Goal: Transaction & Acquisition: Purchase product/service

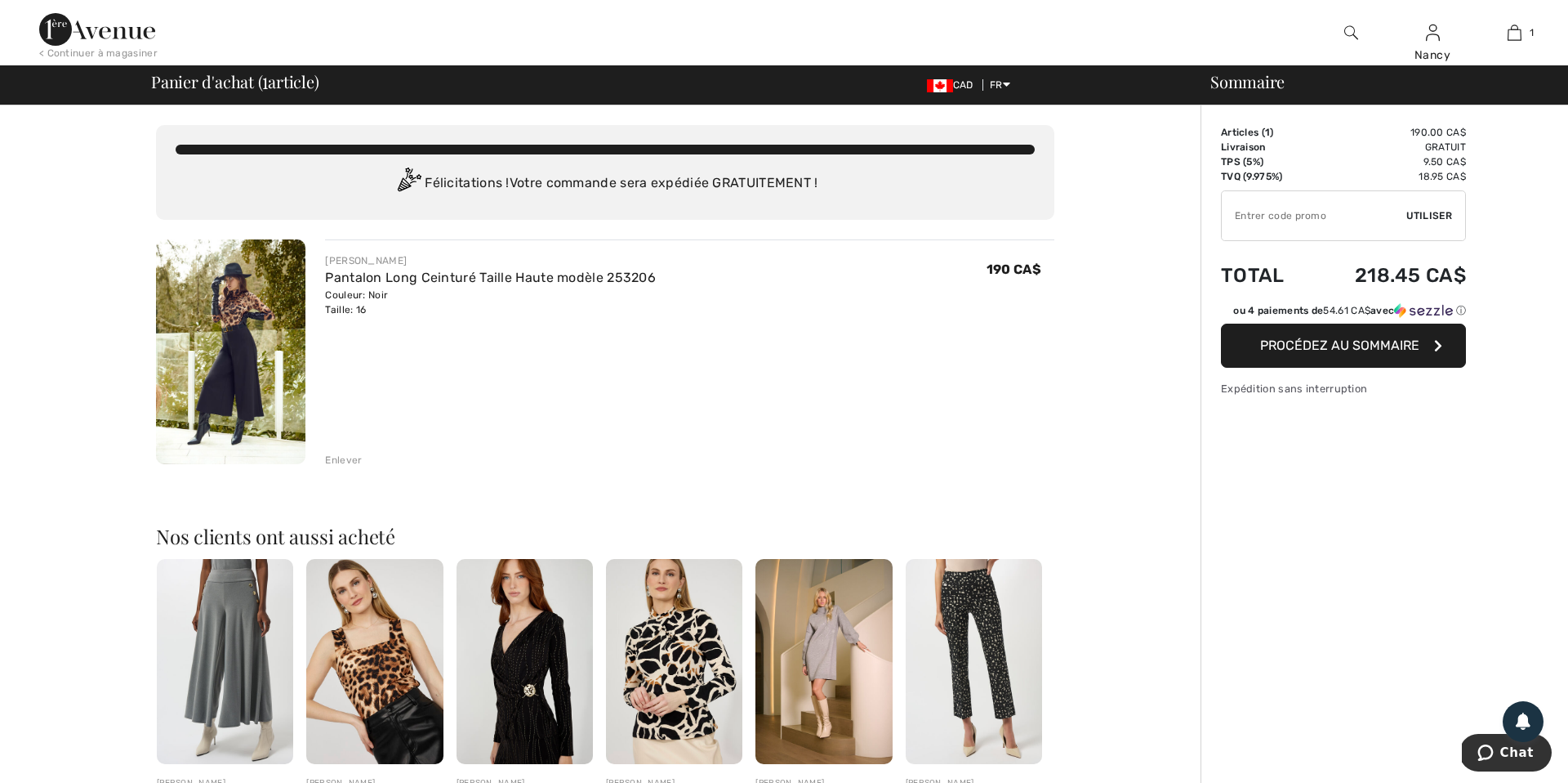
scroll to position [8, 0]
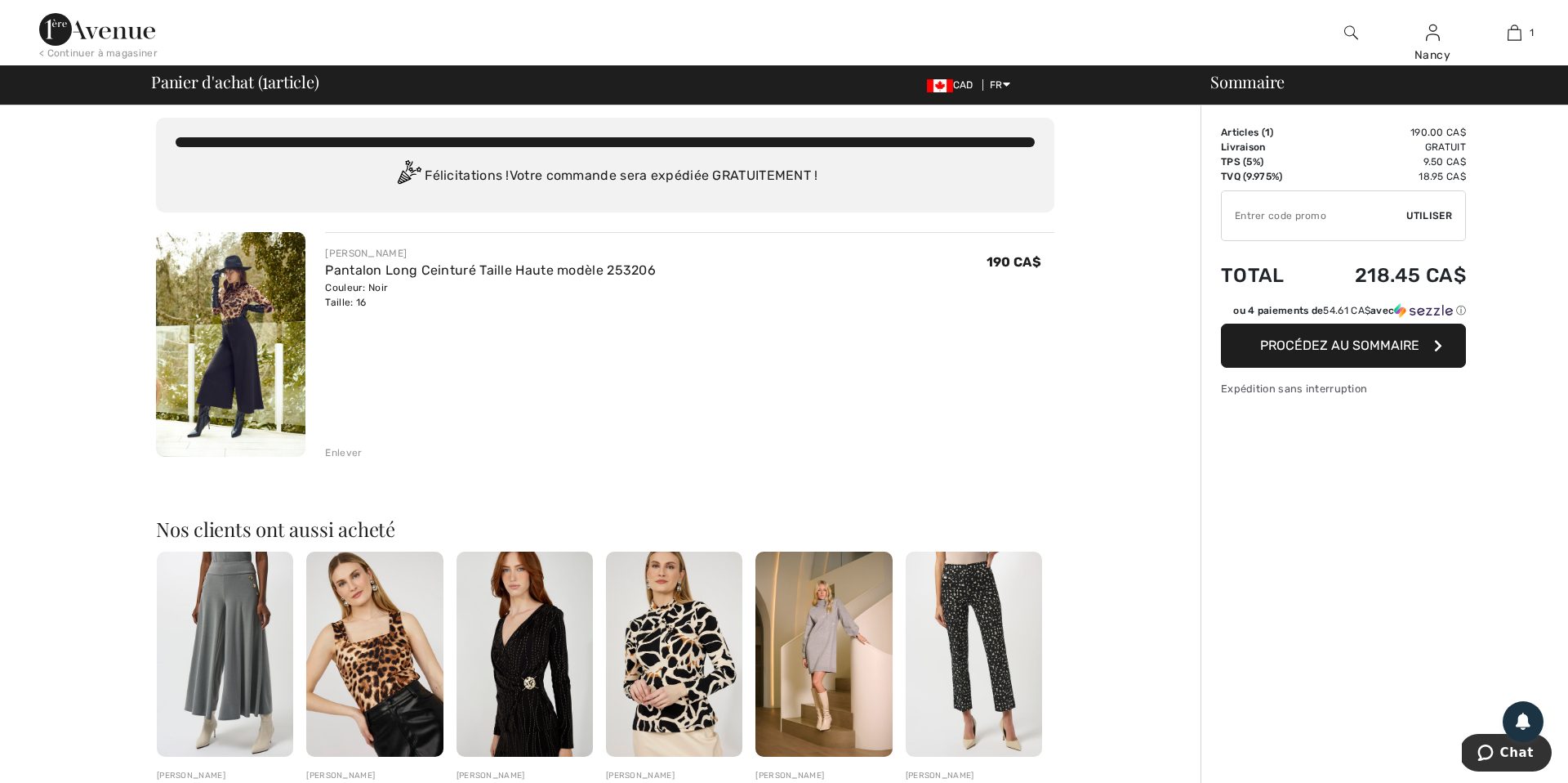
click at [1281, 217] on input "TEXT" at bounding box center [1314, 216] width 185 height 49
type input "LIVE10"
click at [1430, 214] on span "Utiliser" at bounding box center [1429, 216] width 46 height 15
click at [1425, 212] on span "Enlever" at bounding box center [1429, 216] width 44 height 15
click at [1335, 353] on span "Procédez au sommaire" at bounding box center [1340, 345] width 160 height 16
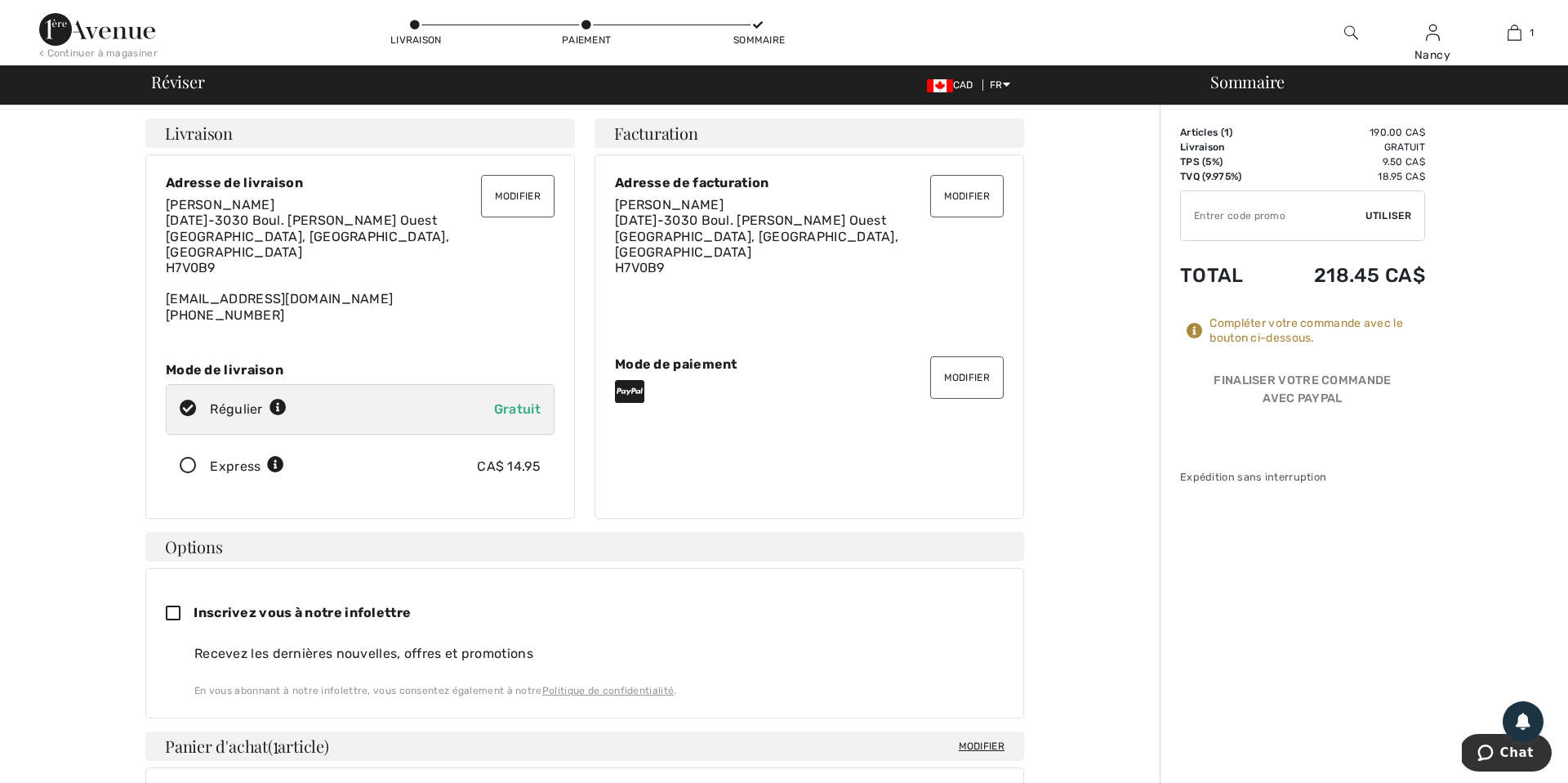
click at [968, 369] on button "Modifier" at bounding box center [967, 376] width 73 height 42
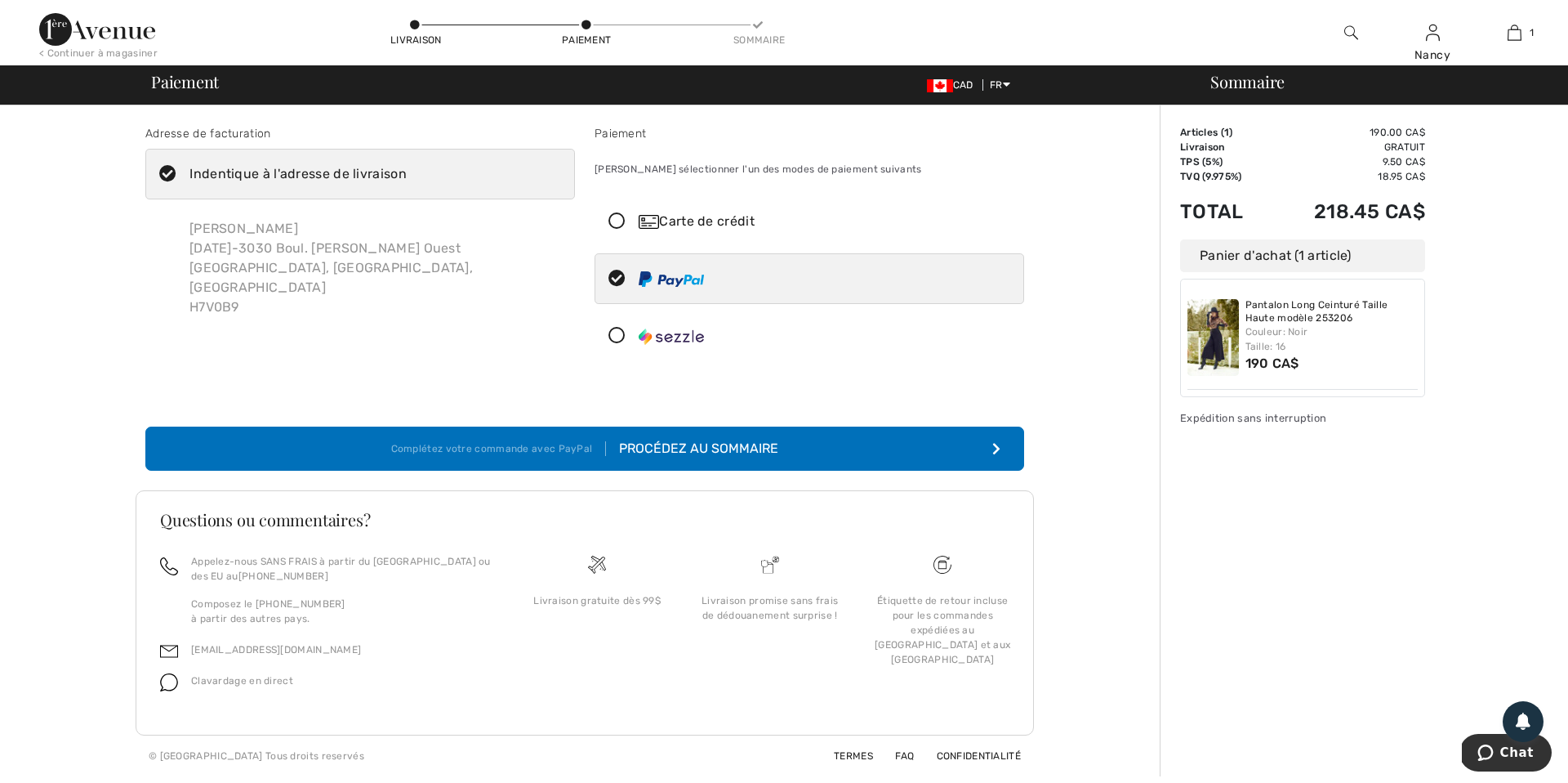
click at [618, 221] on icon at bounding box center [617, 222] width 43 height 17
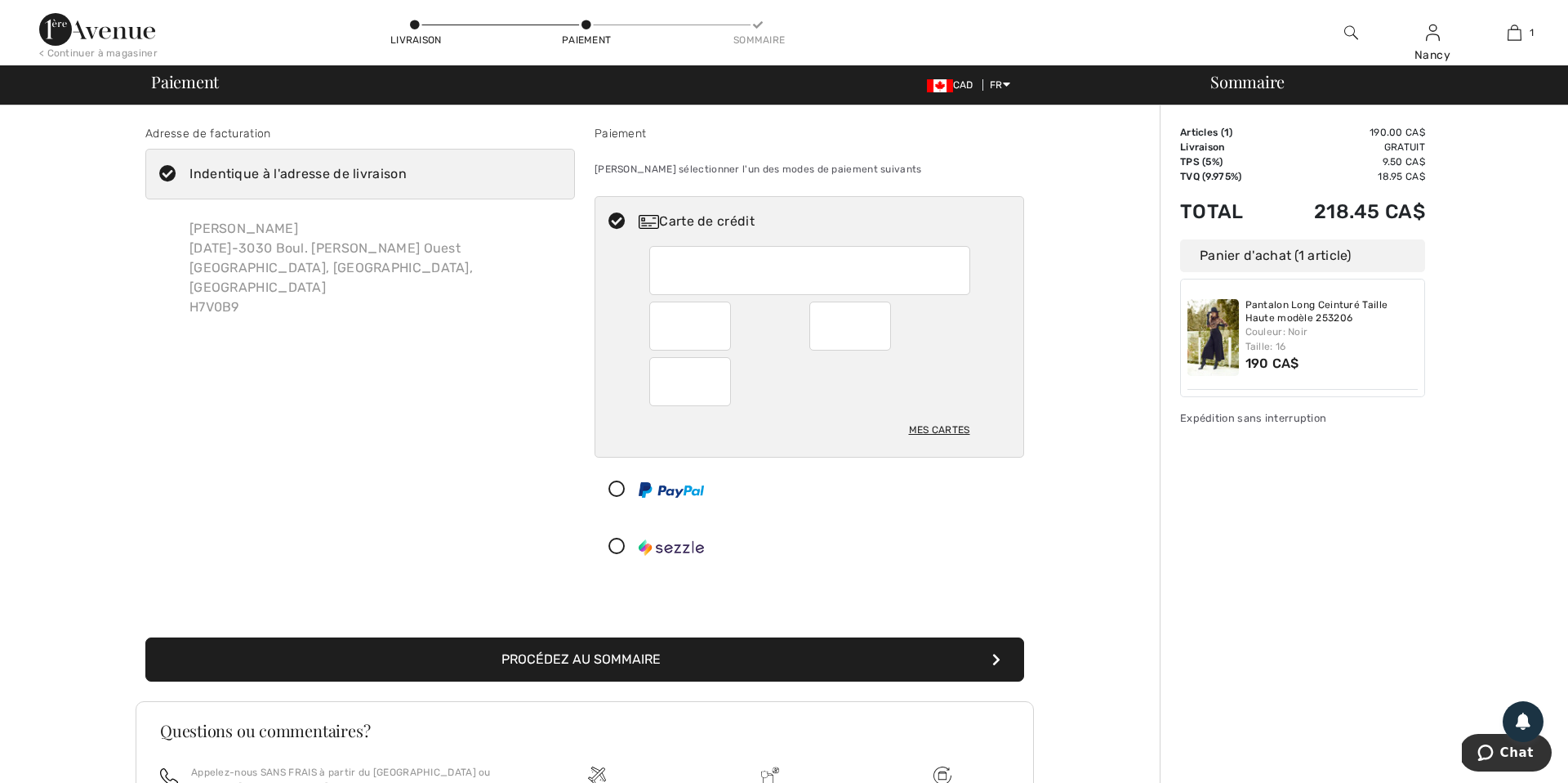
click at [585, 660] on button "Procédez au sommaire" at bounding box center [585, 659] width 878 height 44
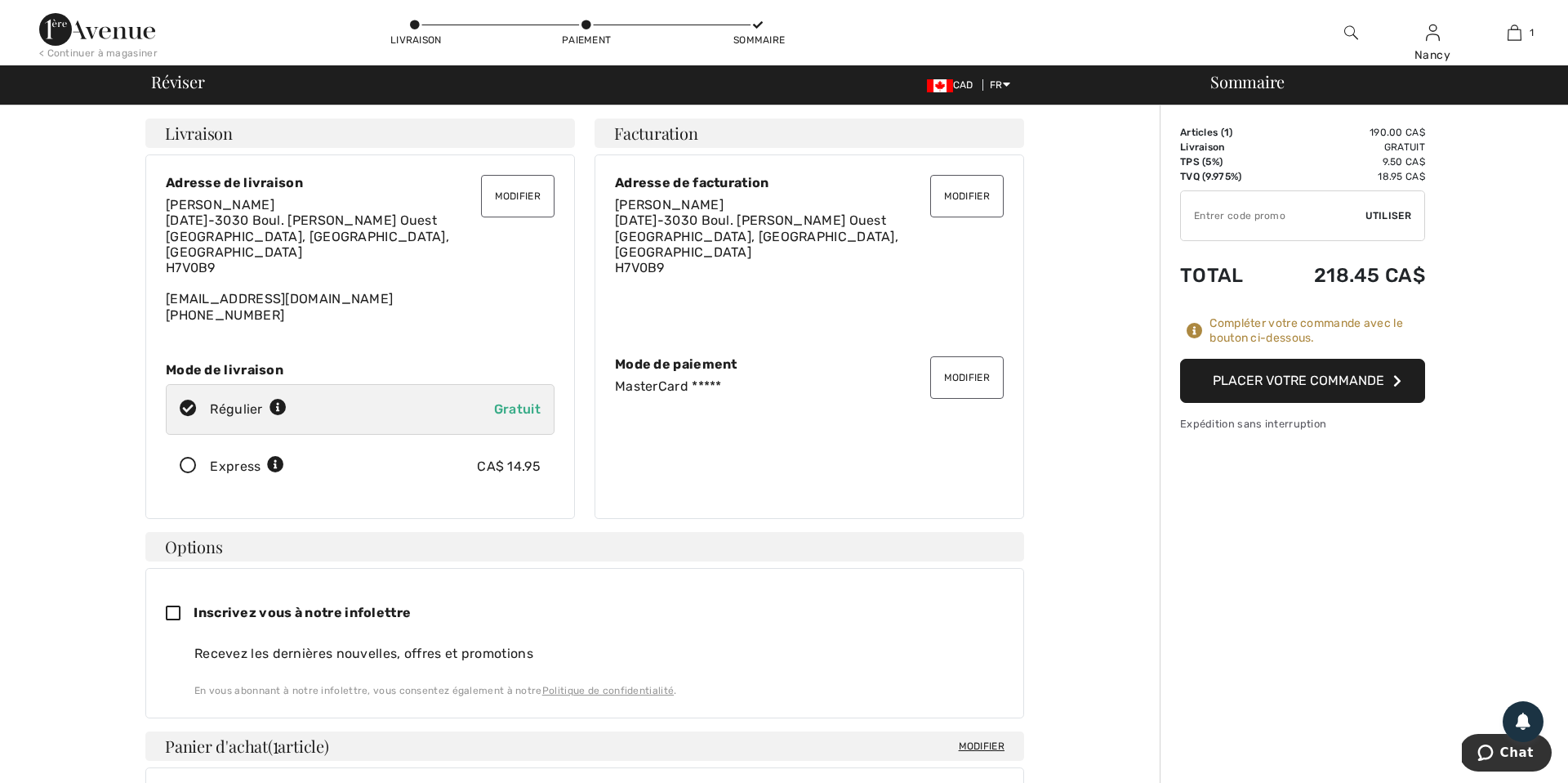
click at [1270, 383] on button "Placer votre commande" at bounding box center [1302, 380] width 245 height 44
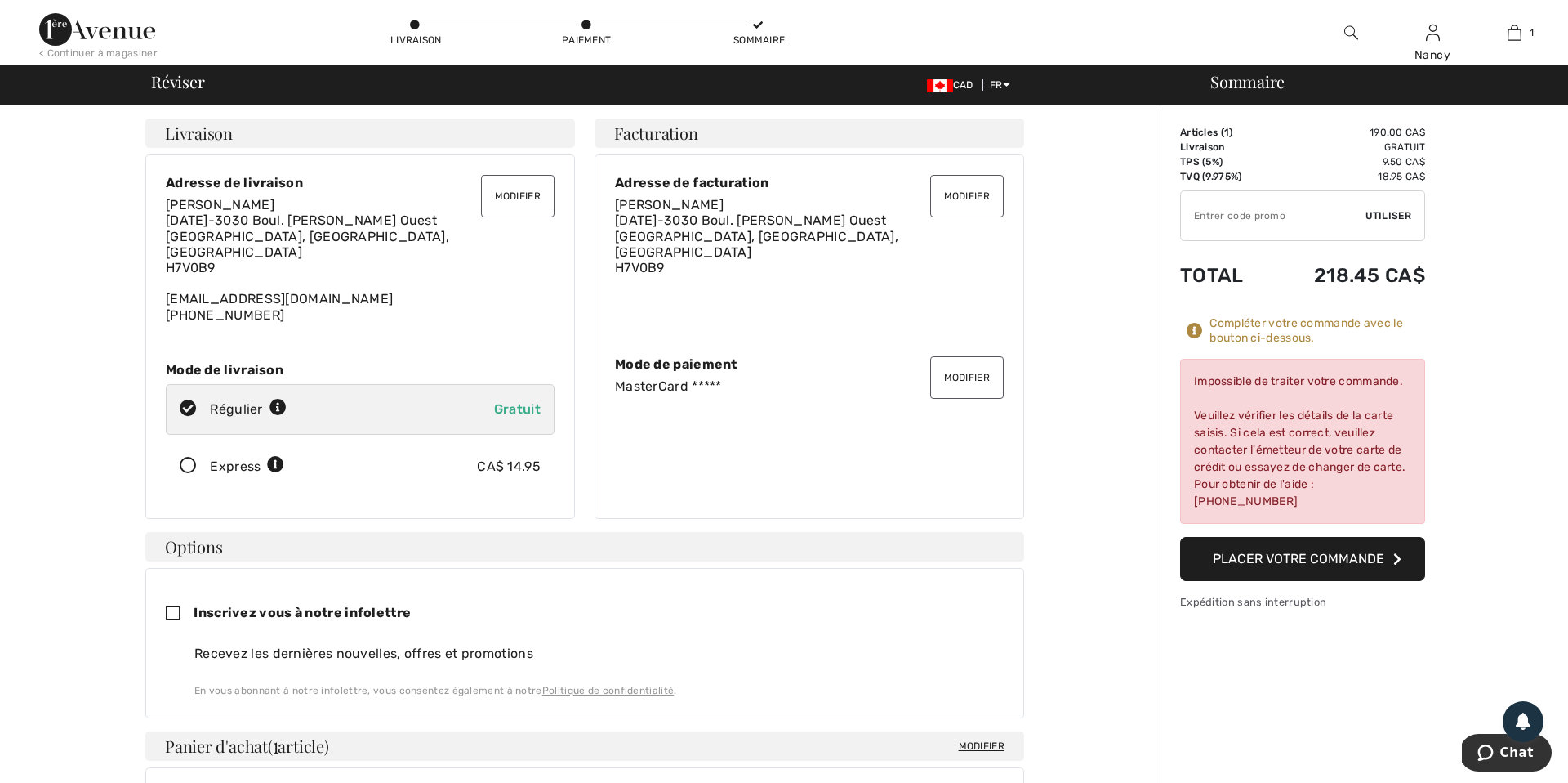
click at [951, 362] on button "Modifier" at bounding box center [967, 376] width 73 height 42
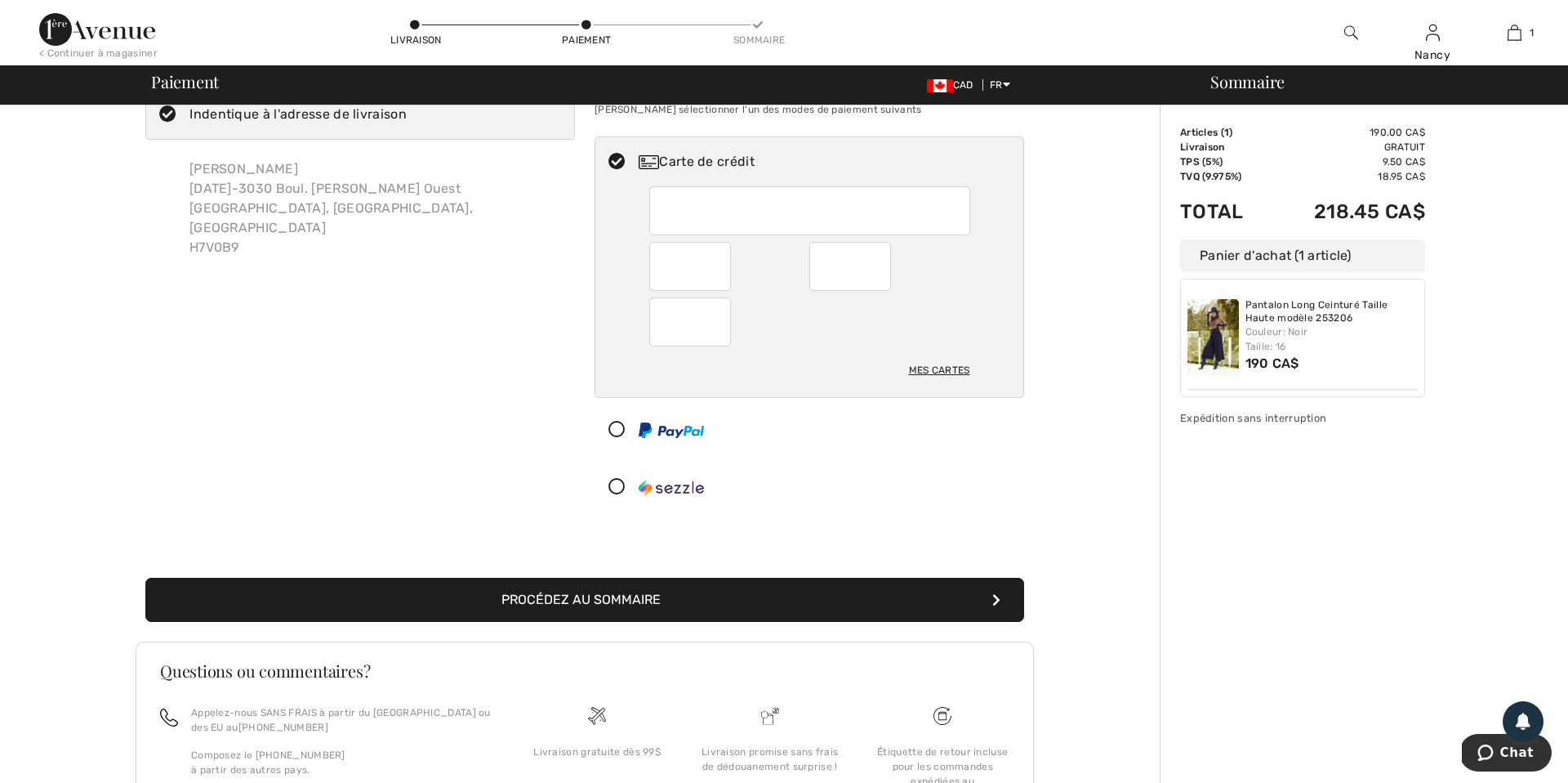
click at [773, 598] on button "Procédez au sommaire" at bounding box center [585, 599] width 878 height 44
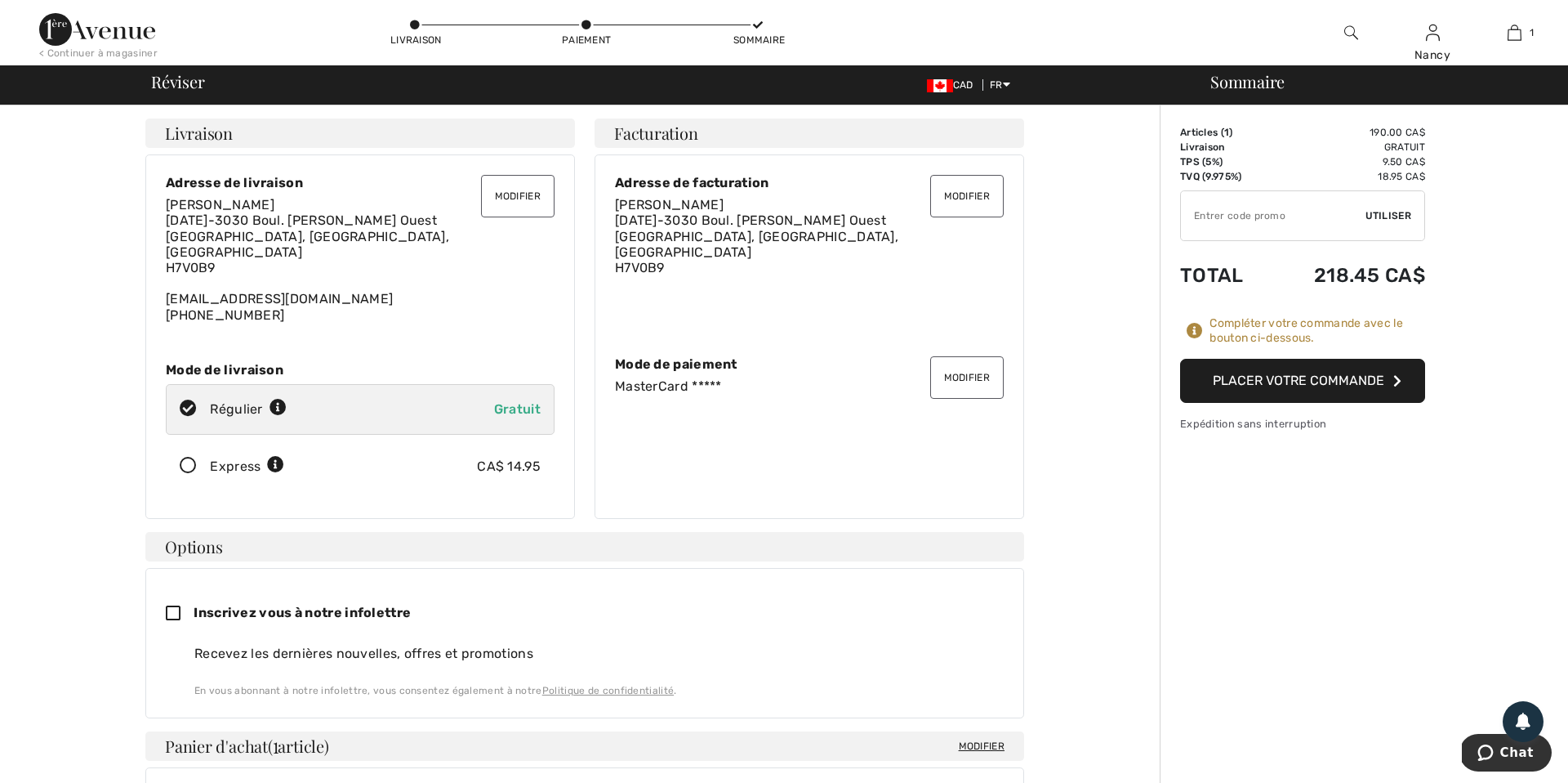
click at [1281, 379] on button "Placer votre commande" at bounding box center [1302, 380] width 245 height 44
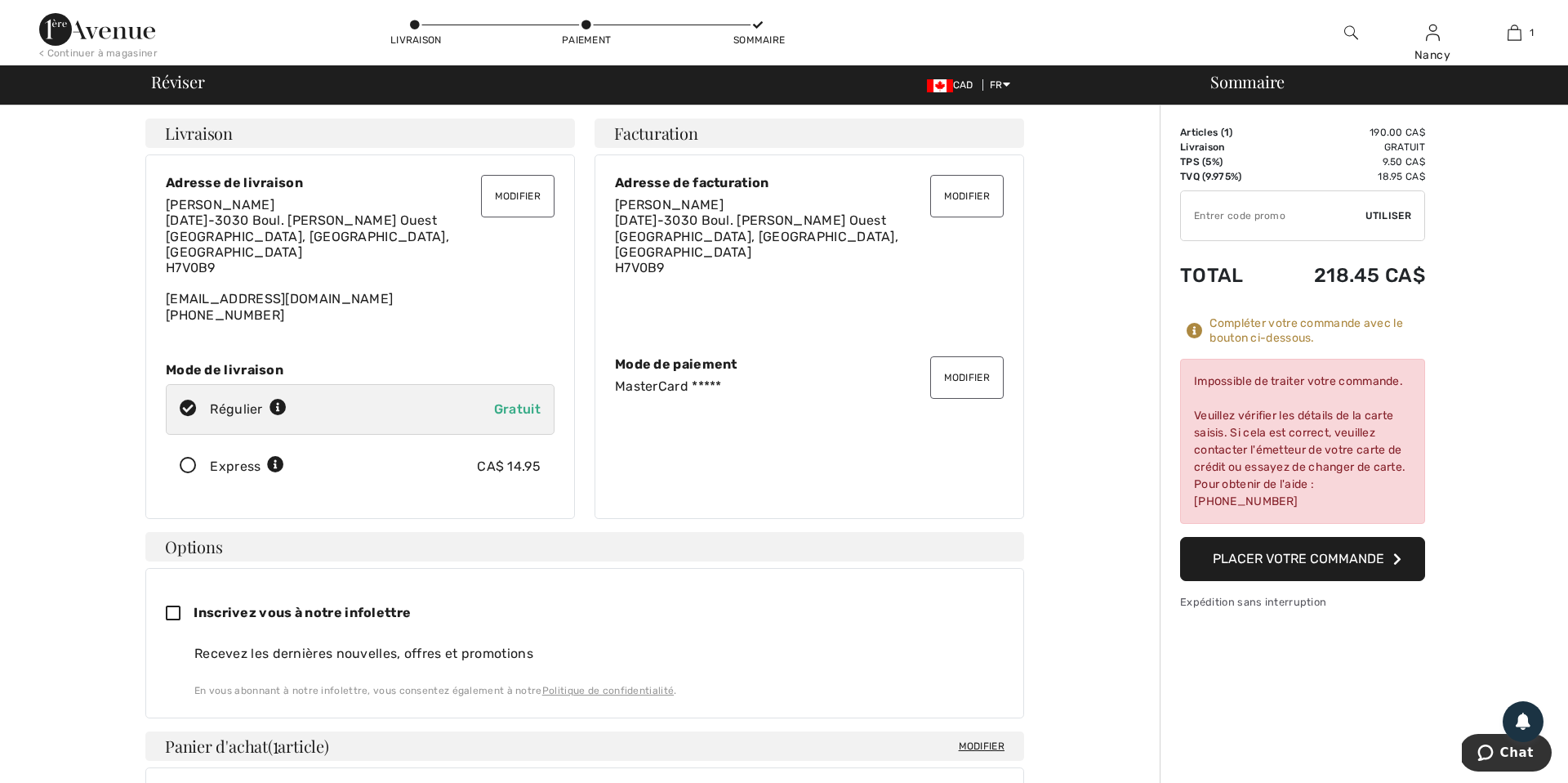
click at [954, 369] on button "Modifier" at bounding box center [967, 376] width 73 height 42
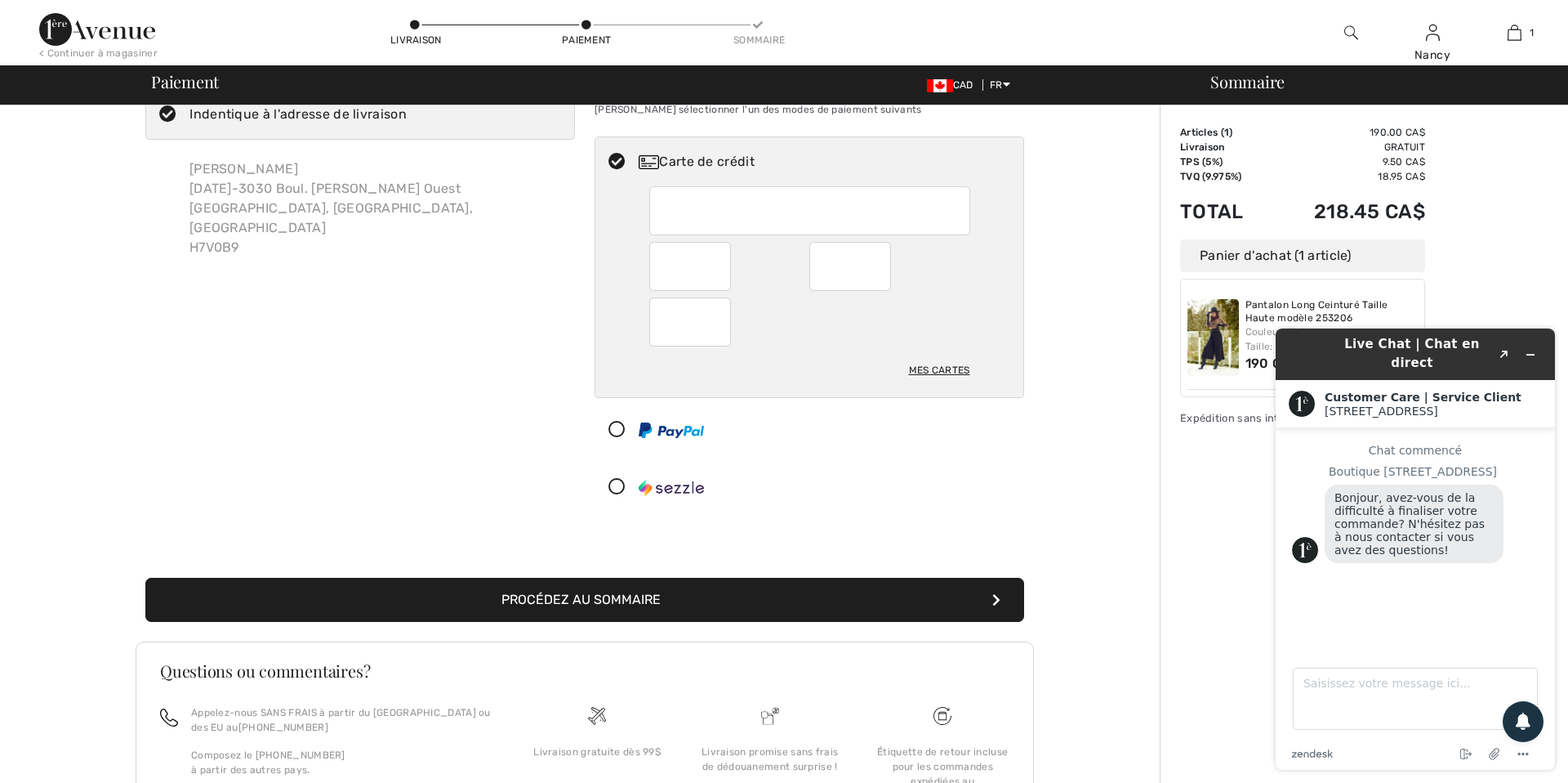
click at [595, 603] on button "Procédez au sommaire" at bounding box center [585, 599] width 878 height 44
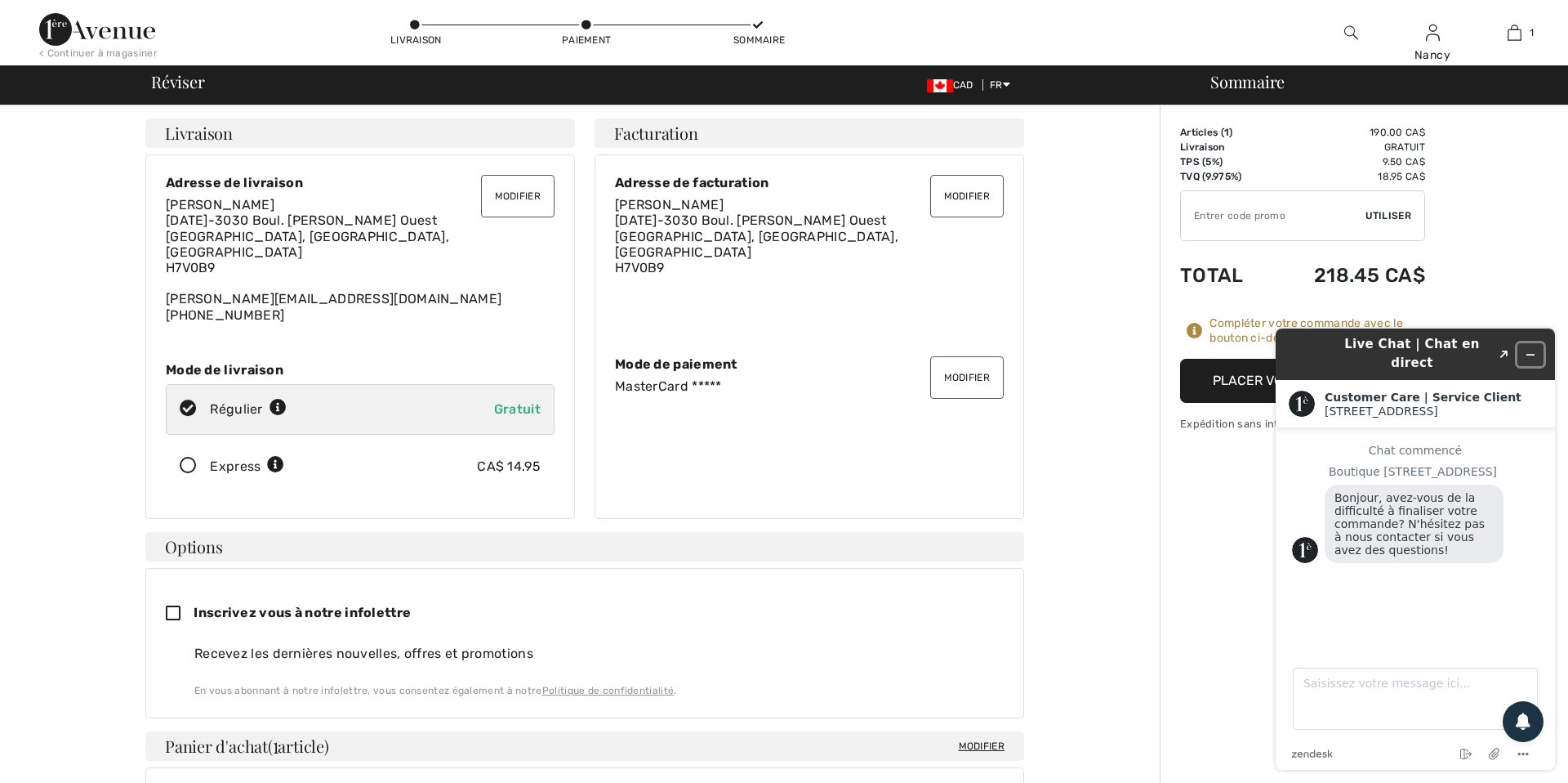
click at [1532, 349] on icon "Réduire le widget" at bounding box center [1530, 355] width 11 height 11
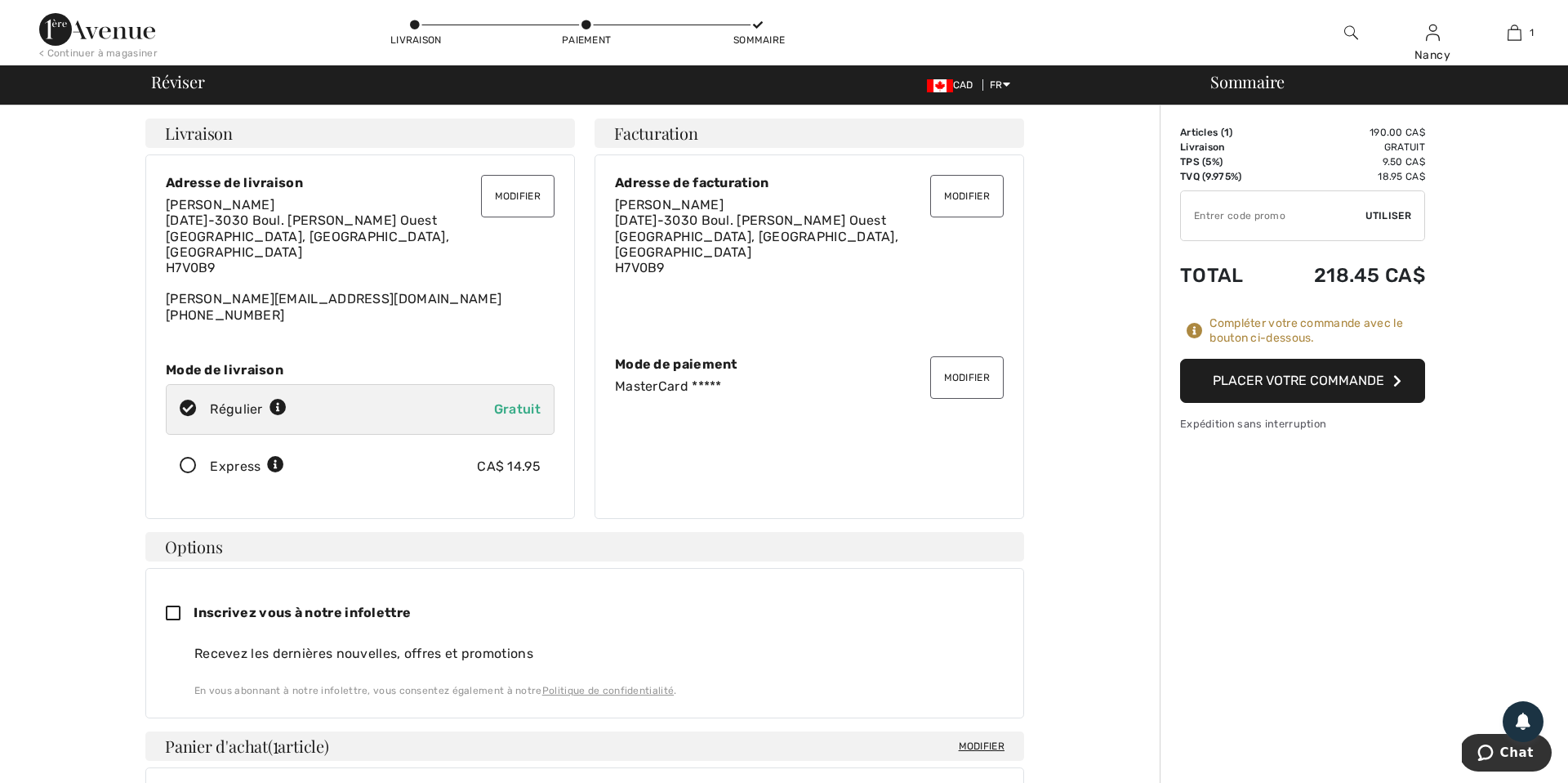
click at [1275, 382] on button "Placer votre commande" at bounding box center [1302, 380] width 245 height 44
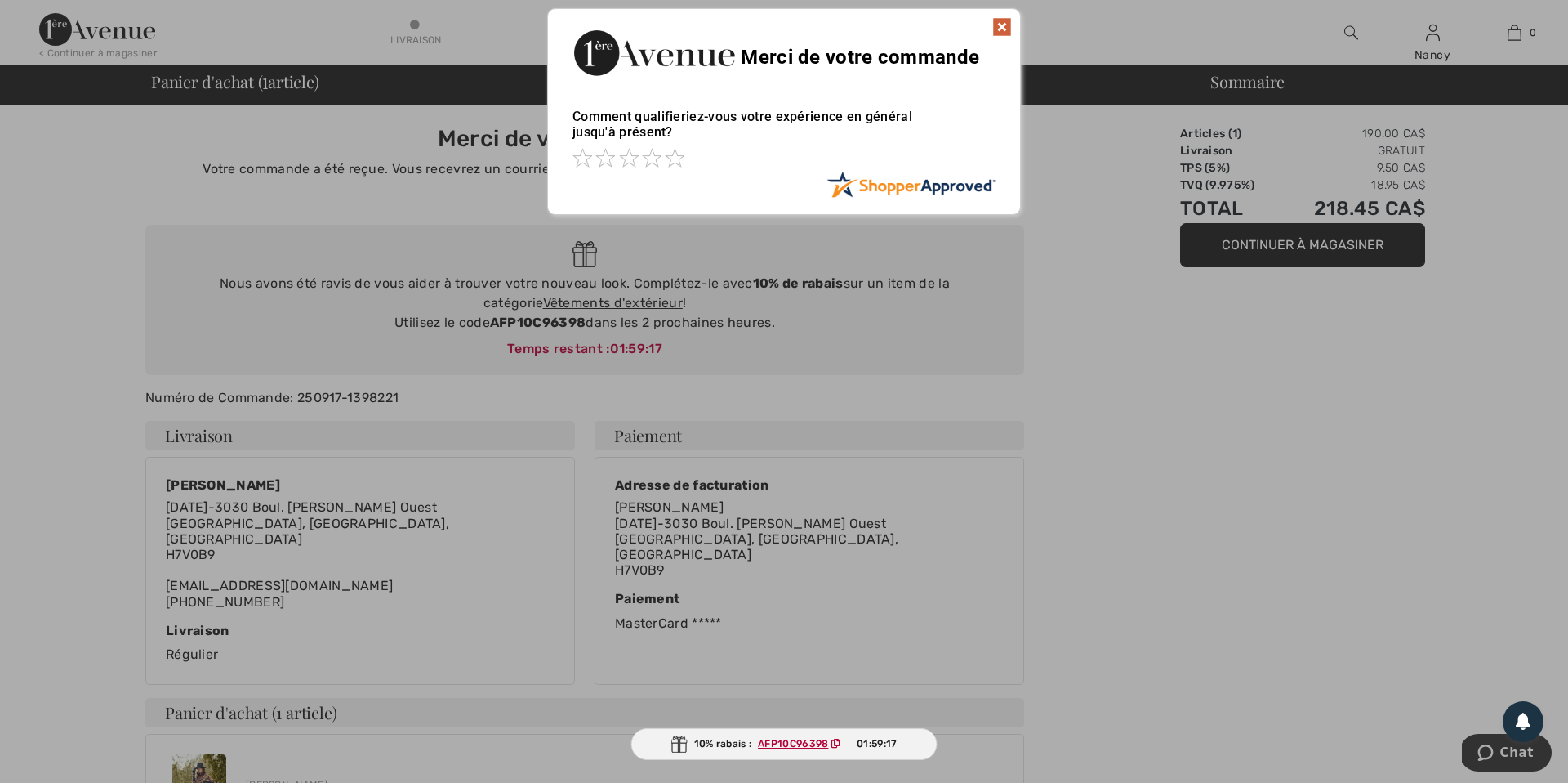
click at [1000, 26] on img at bounding box center [1001, 26] width 20 height 20
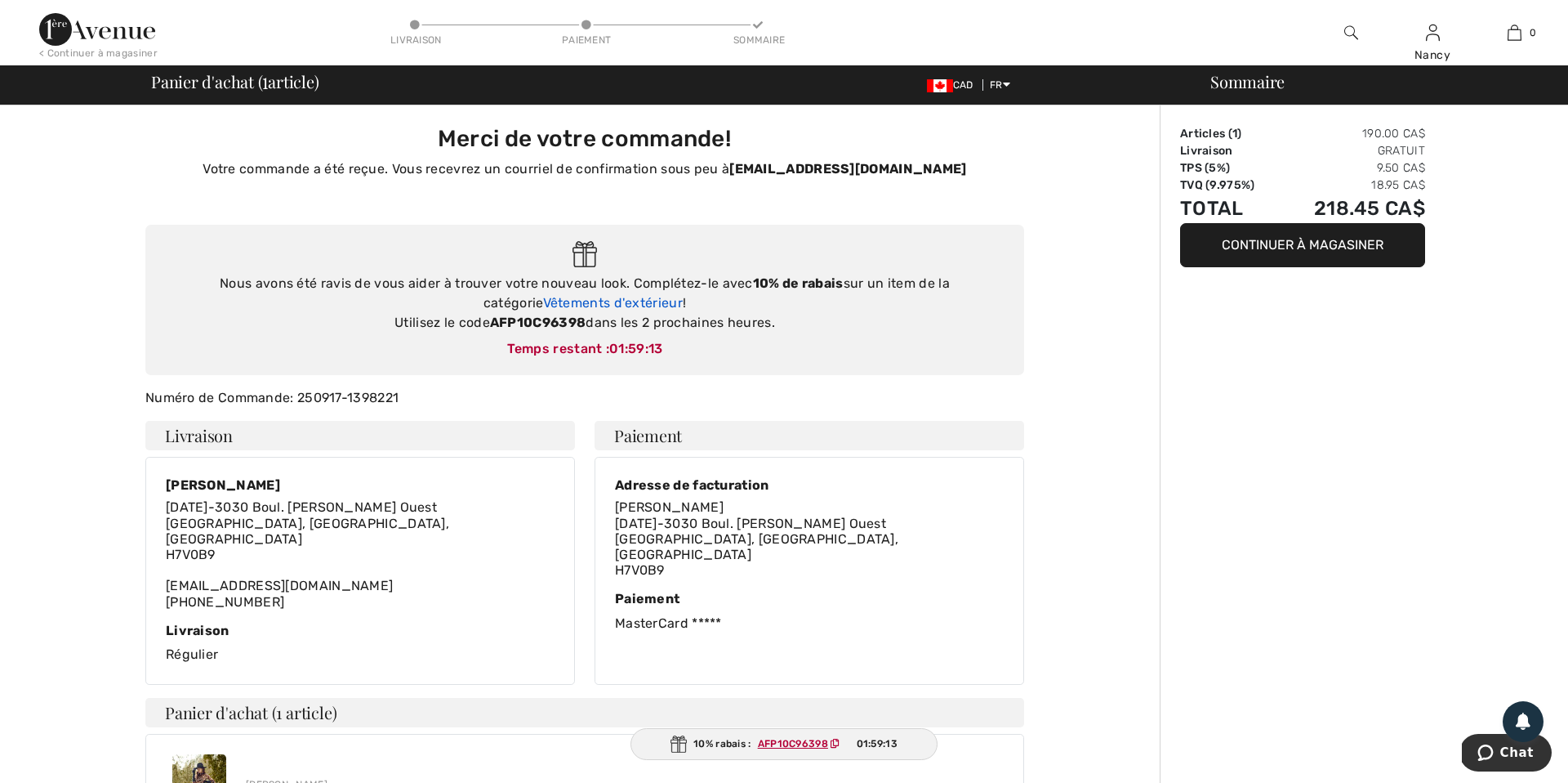
click at [603, 302] on link "Vêtements d'extérieur" at bounding box center [613, 302] width 140 height 16
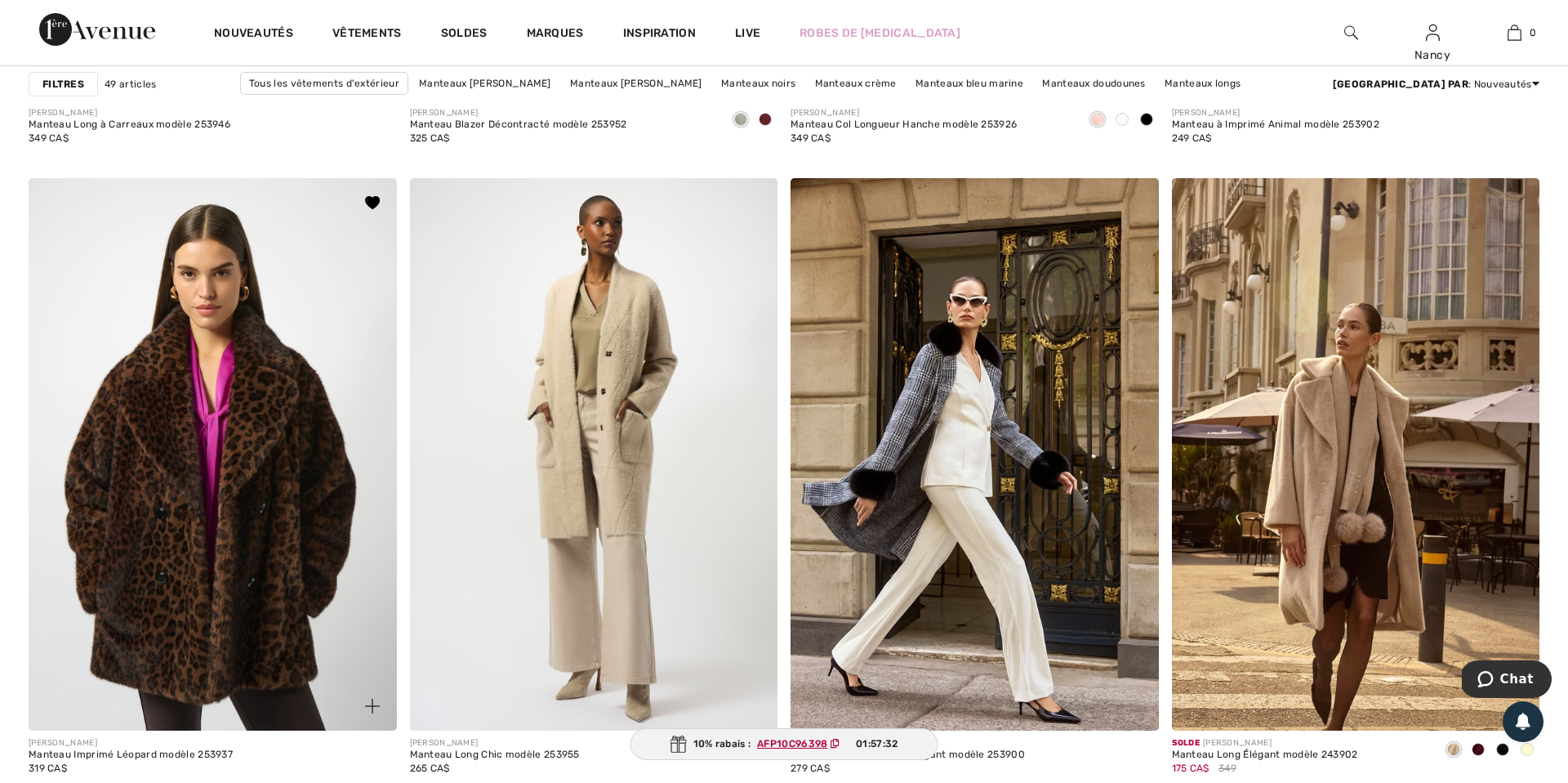
scroll to position [3462, 0]
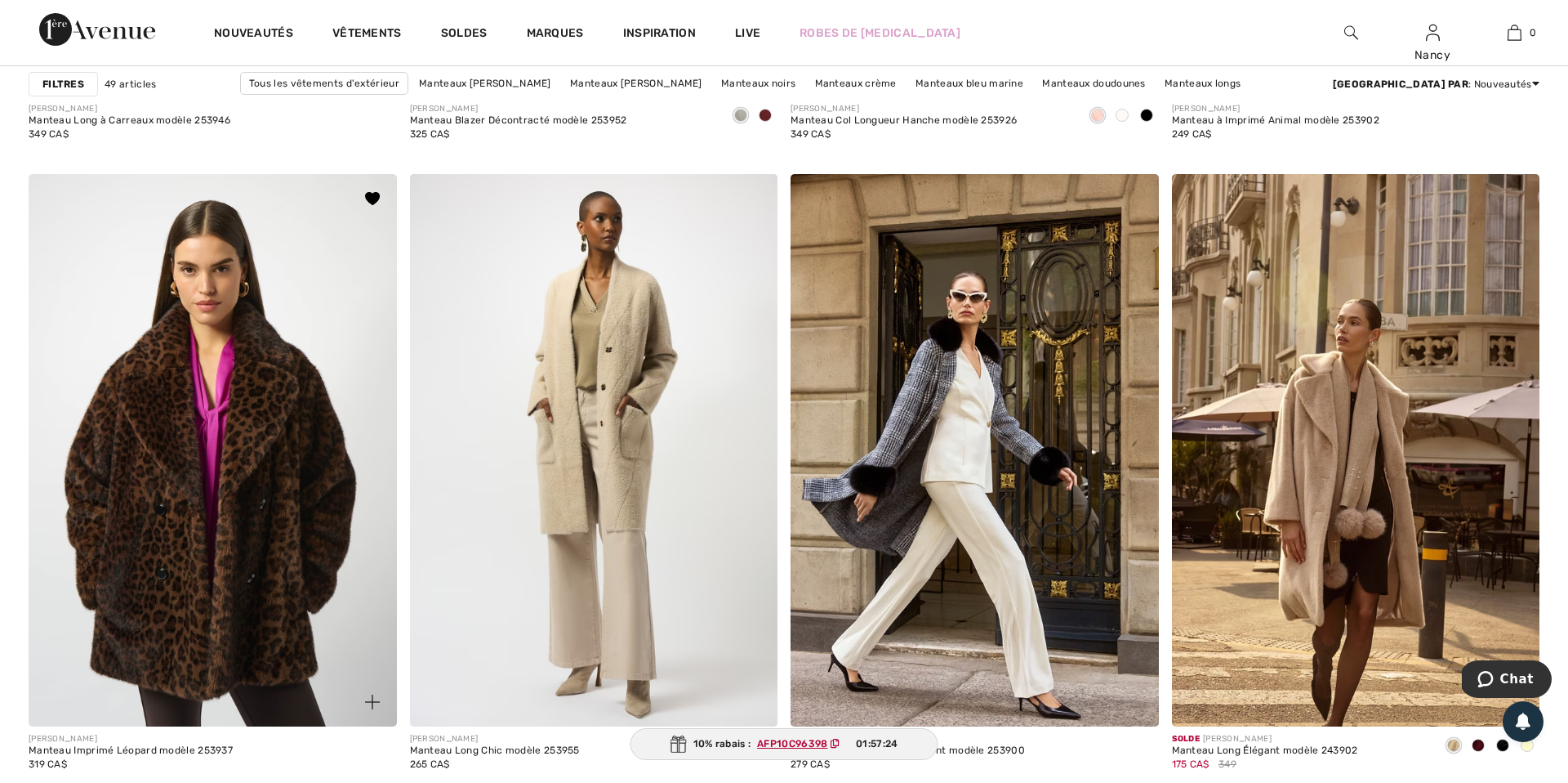
click at [195, 542] on img at bounding box center [212, 450] width 369 height 552
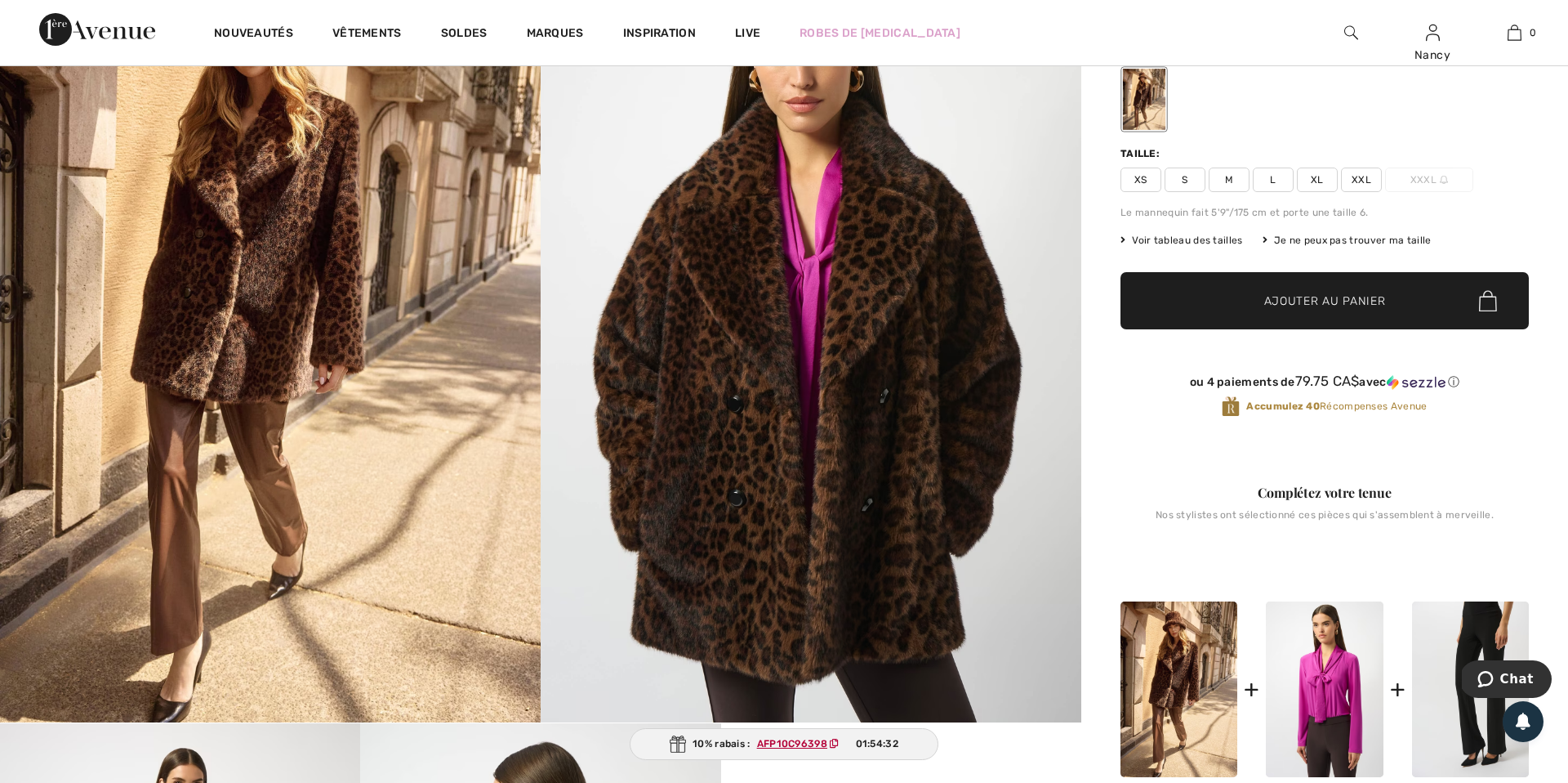
scroll to position [194, 0]
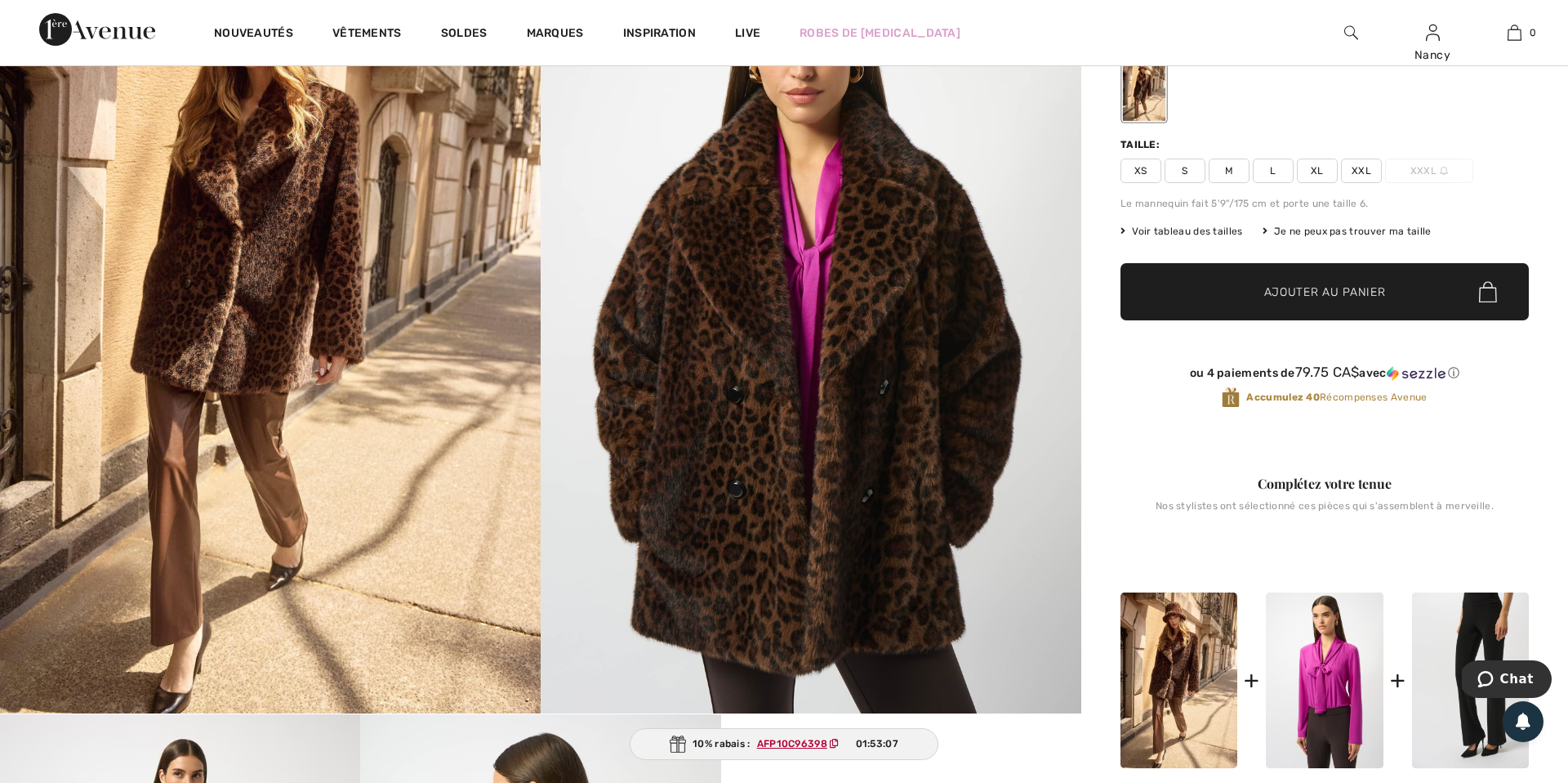
click at [1319, 169] on span "XL" at bounding box center [1317, 171] width 41 height 24
click at [1286, 284] on span "Ajouter au panier" at bounding box center [1325, 292] width 122 height 17
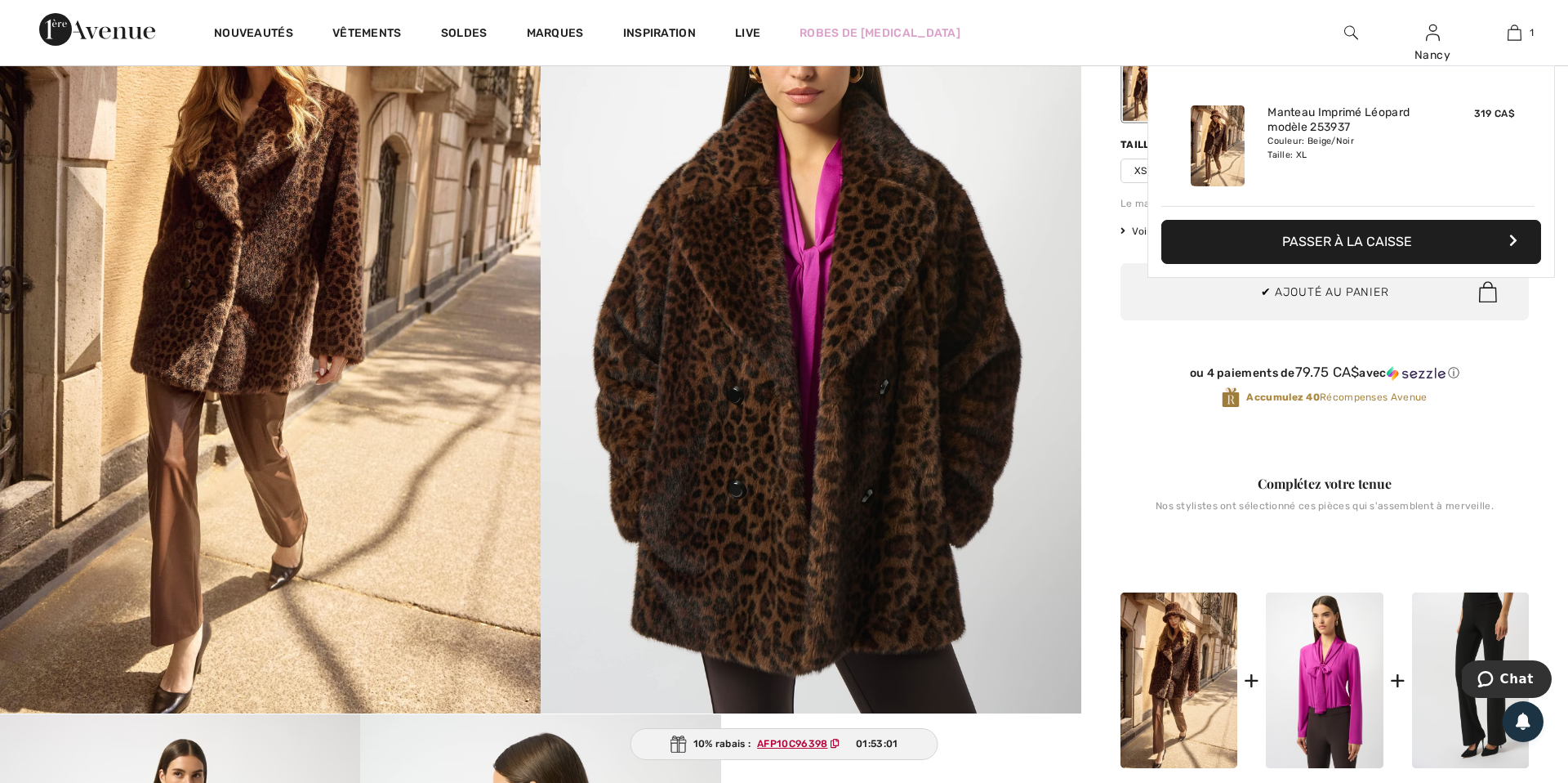
scroll to position [0, 0]
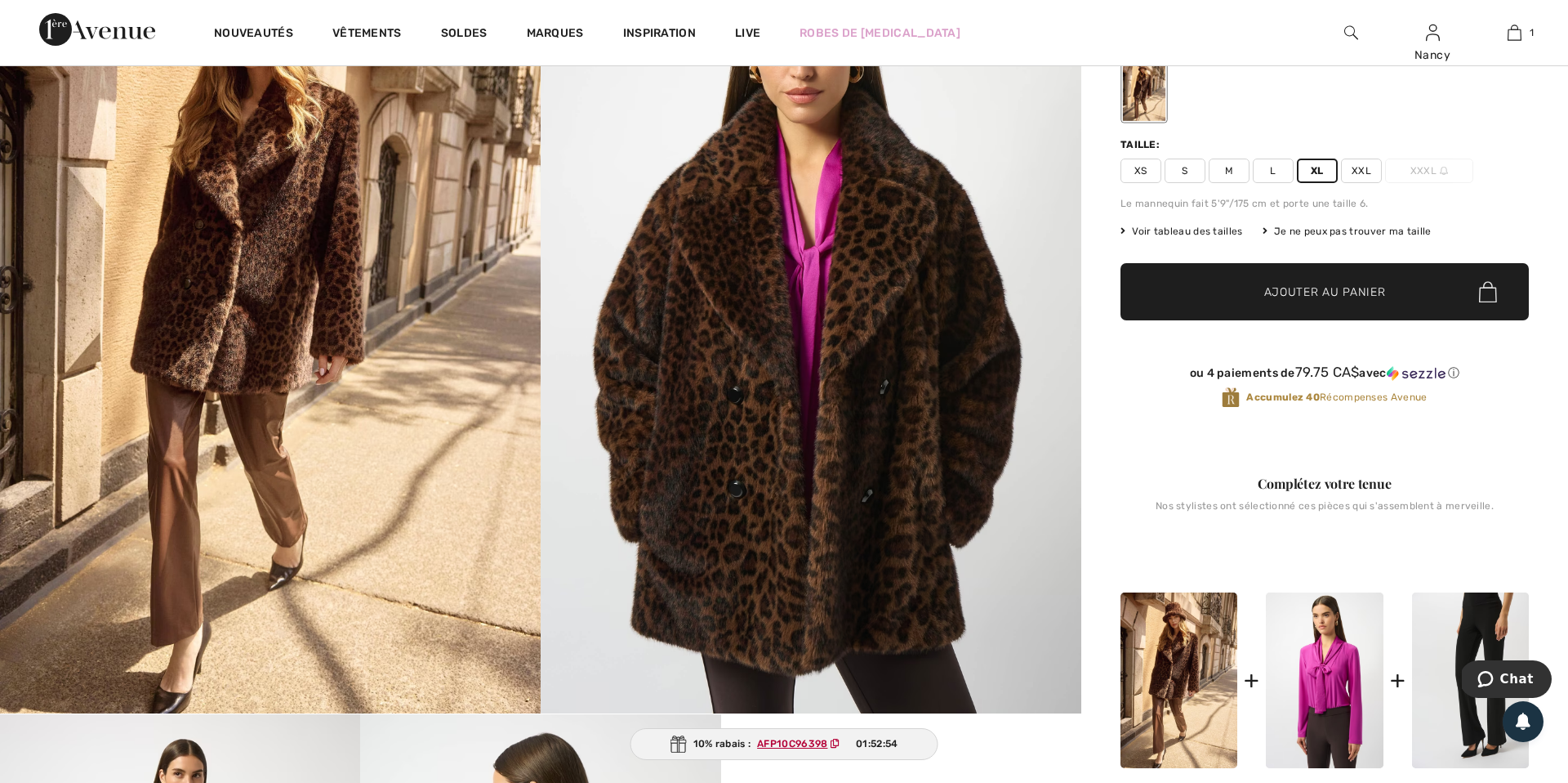
click at [1291, 284] on span "Ajouter au panier" at bounding box center [1325, 292] width 122 height 17
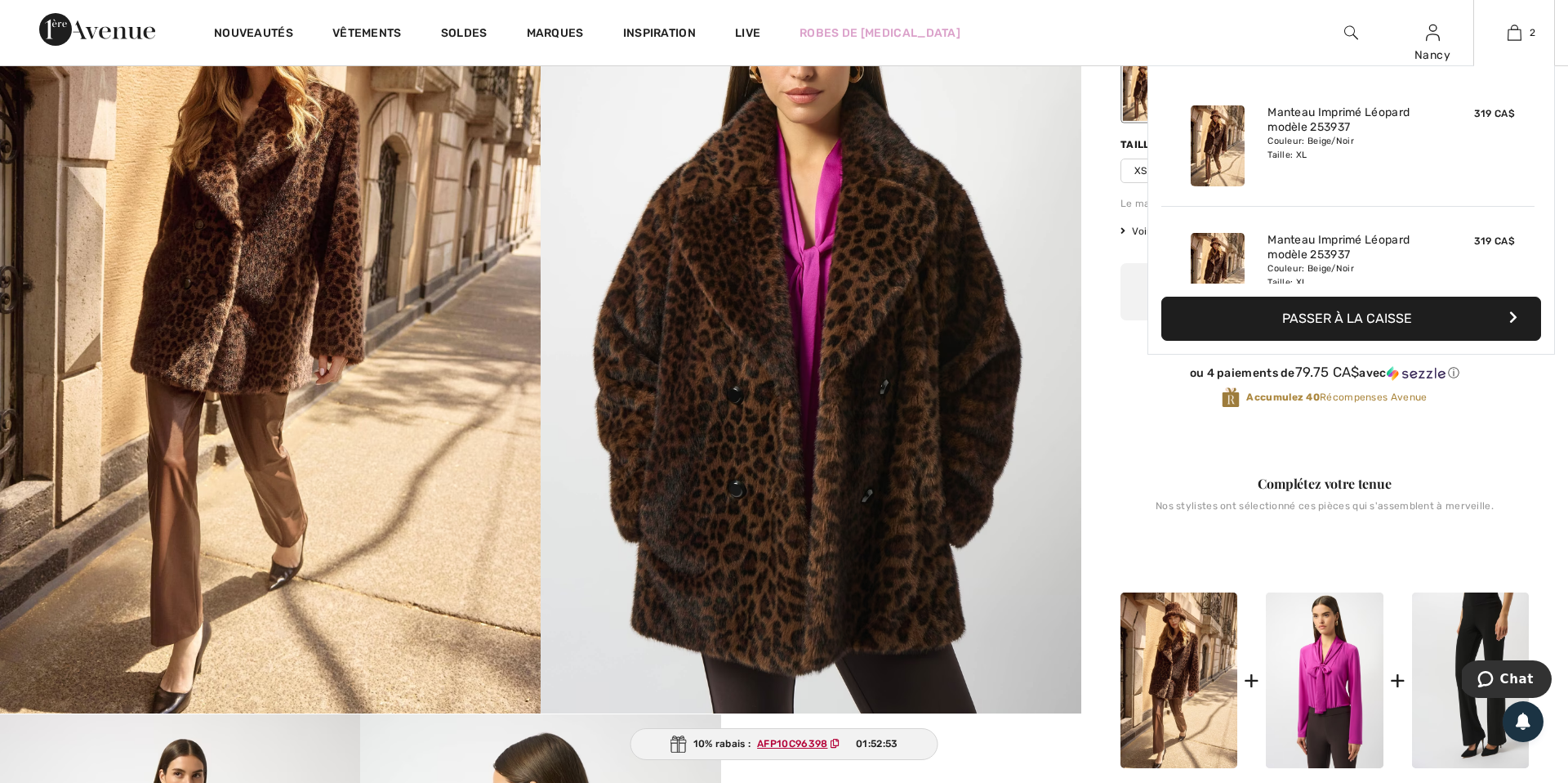
scroll to position [51, 0]
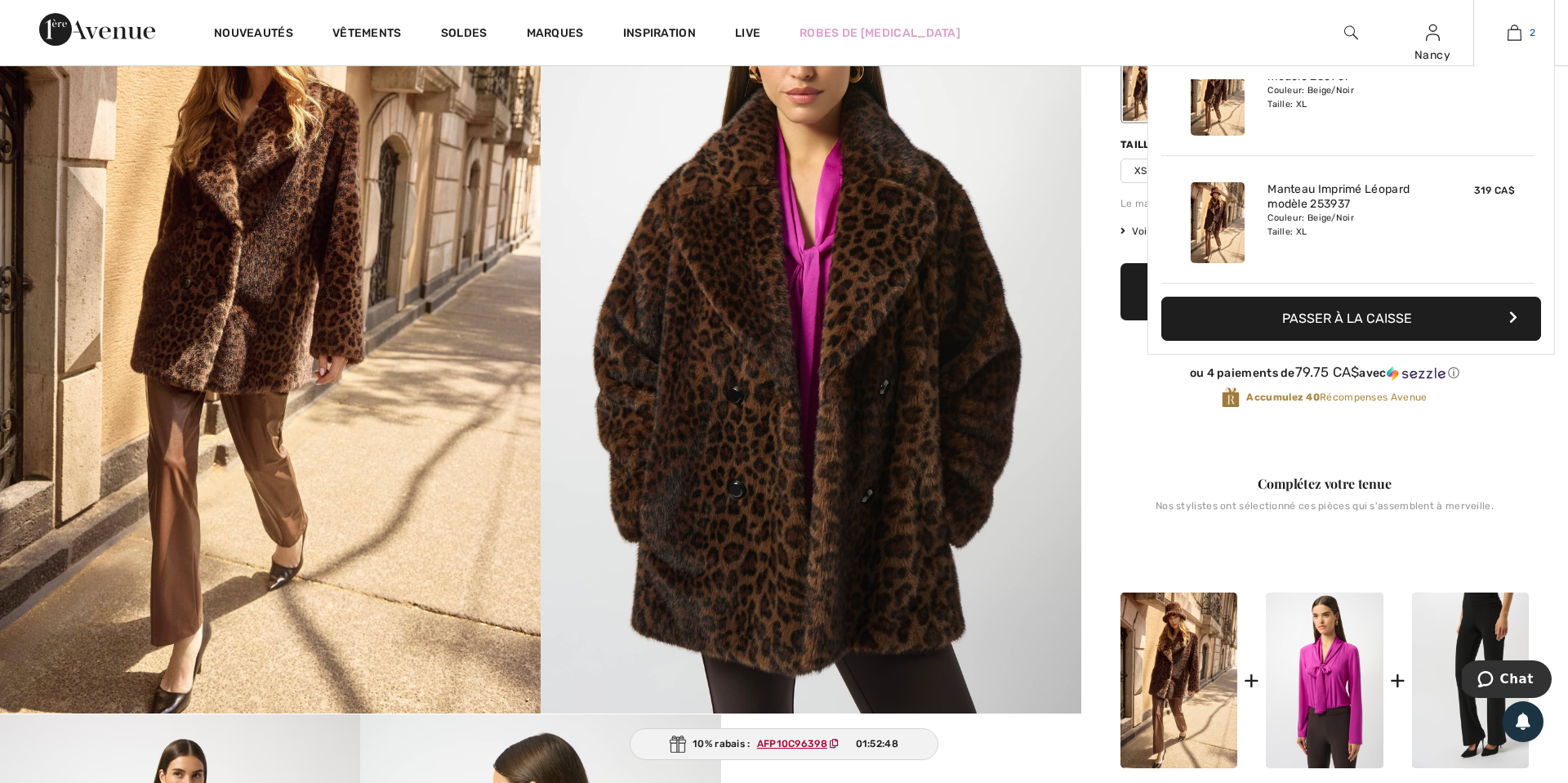
click at [1515, 30] on img at bounding box center [1515, 32] width 14 height 20
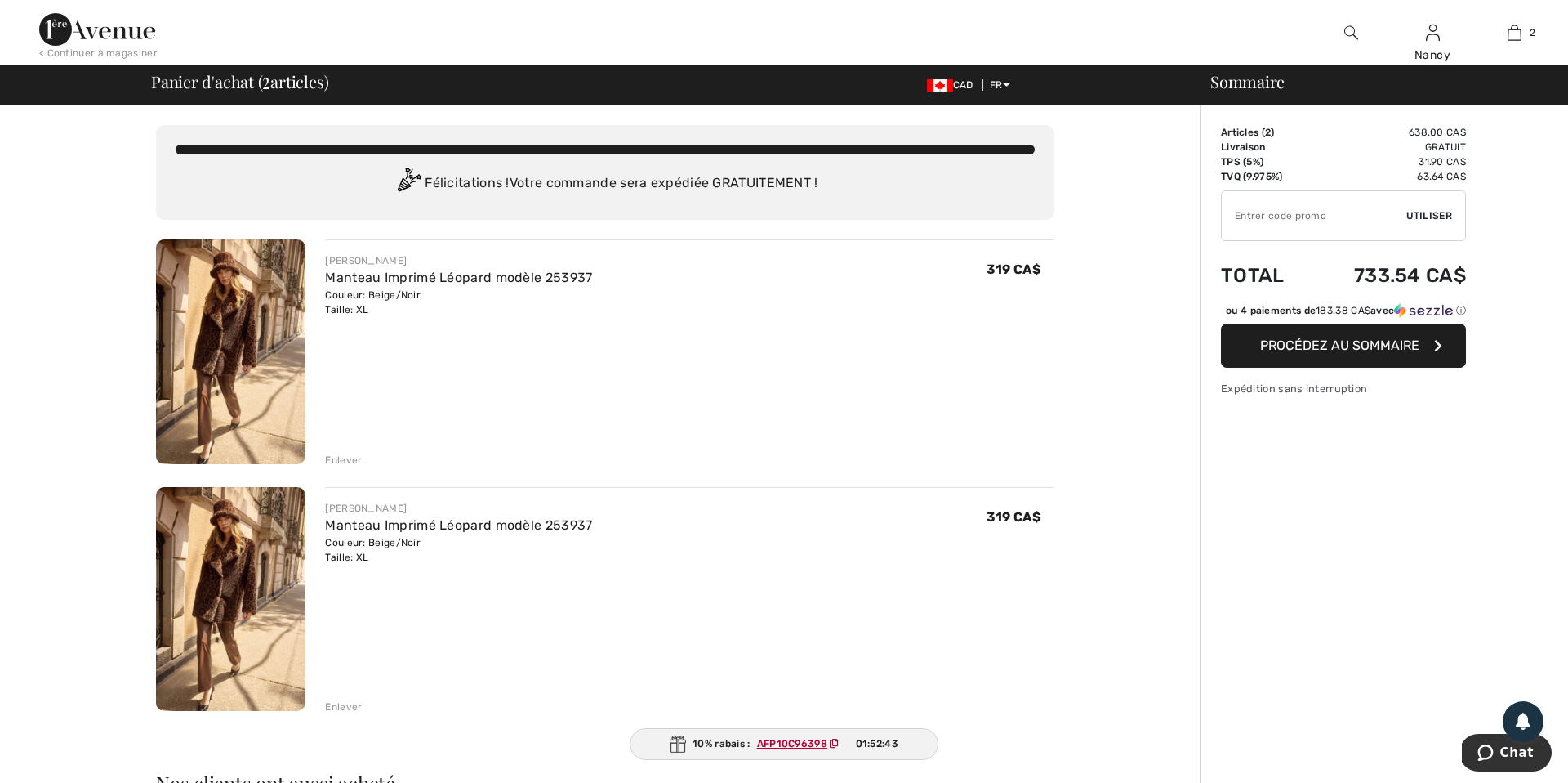
click at [337, 705] on div "Enlever" at bounding box center [343, 707] width 37 height 15
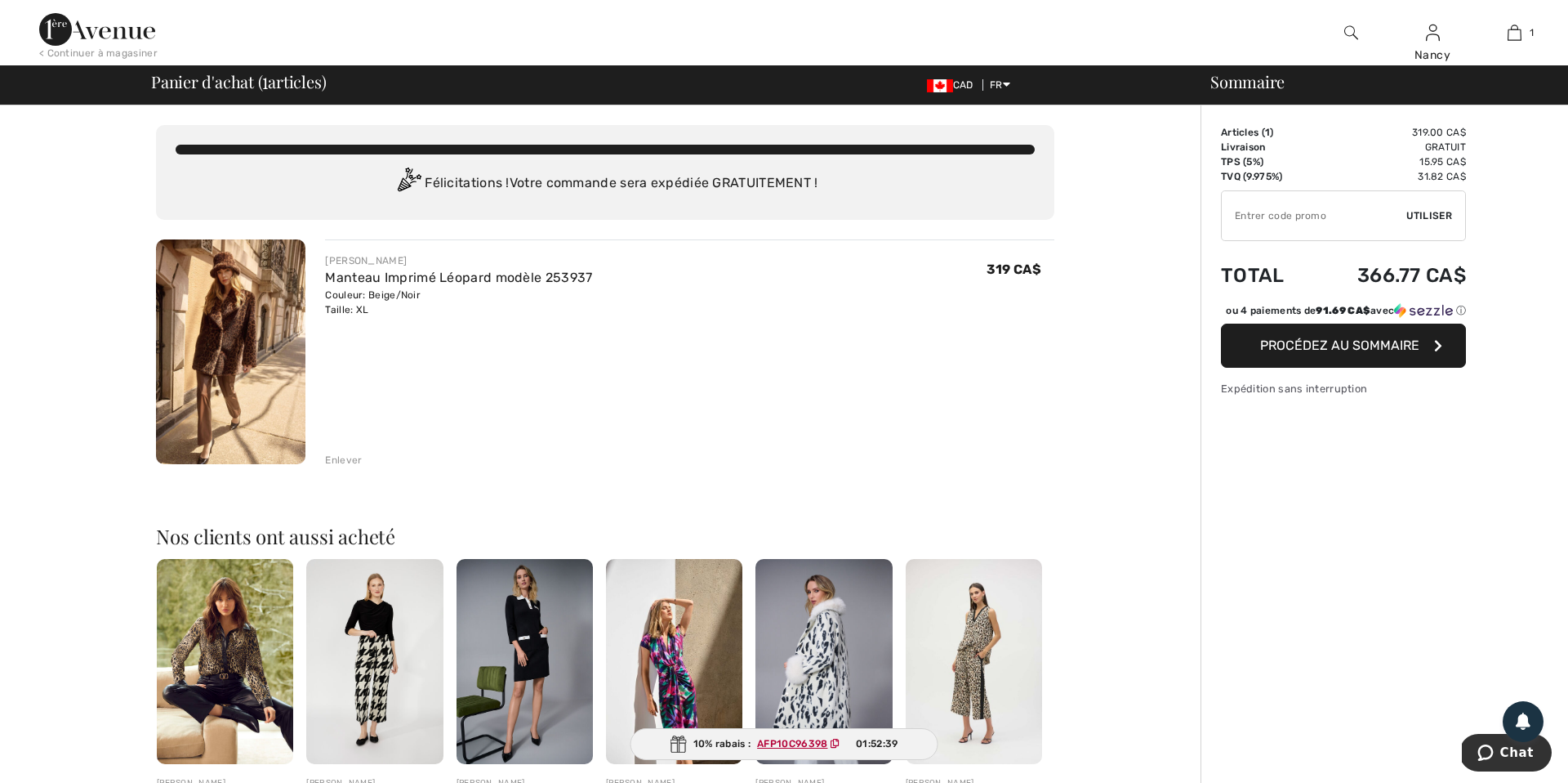
click at [835, 742] on icon at bounding box center [835, 744] width 9 height 9
click at [1240, 211] on input "TEXT" at bounding box center [1314, 216] width 185 height 49
paste input "AFP10C96398"
type input "AFP10C96398"
click at [1427, 211] on span "Utiliser" at bounding box center [1429, 216] width 46 height 15
